Goal: Navigation & Orientation: Find specific page/section

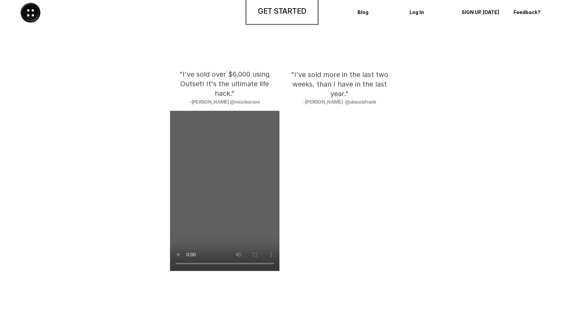
scroll to position [1759, 0]
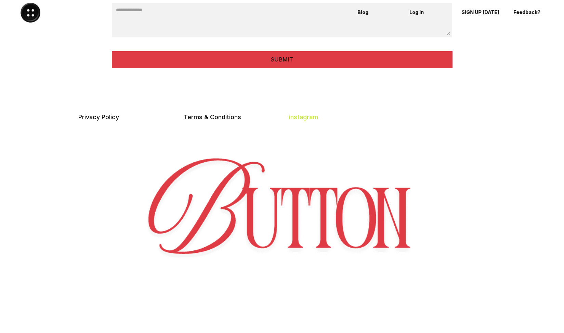
click at [301, 116] on link "instagram" at bounding box center [303, 116] width 29 height 7
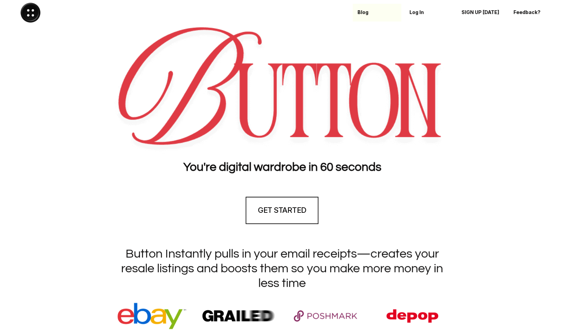
click at [361, 13] on p "Blog" at bounding box center [376, 13] width 39 height 6
